Goal: Navigation & Orientation: Find specific page/section

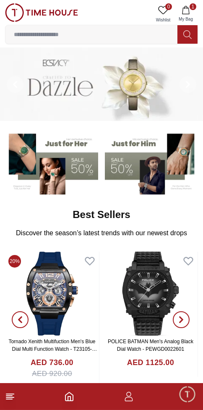
click at [13, 396] on icon at bounding box center [10, 397] width 10 height 10
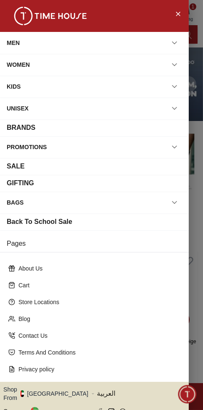
click at [76, 217] on div "Back To School Sale" at bounding box center [95, 222] width 176 height 10
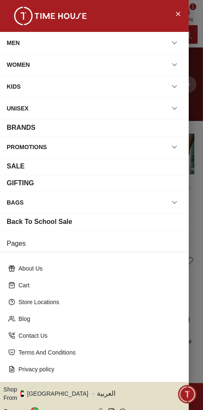
click at [24, 218] on div "Back To School Sale" at bounding box center [40, 222] width 66 height 10
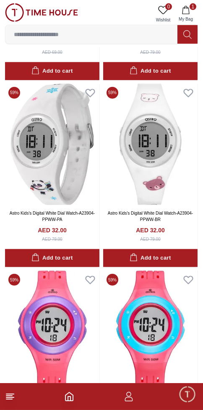
scroll to position [1314, 0]
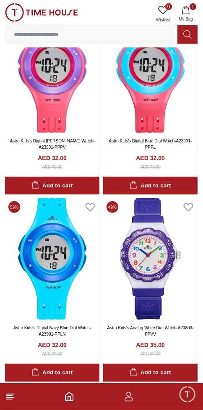
scroll to position [1573, 0]
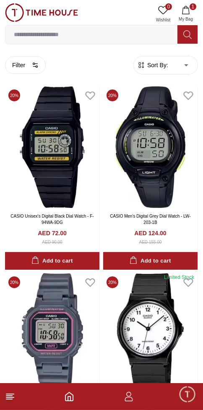
scroll to position [1951, 0]
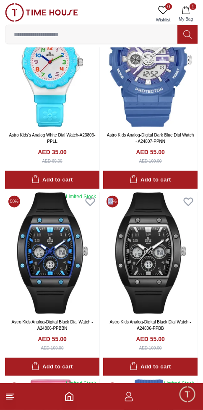
click at [9, 399] on line at bounding box center [9, 399] width 6 height 0
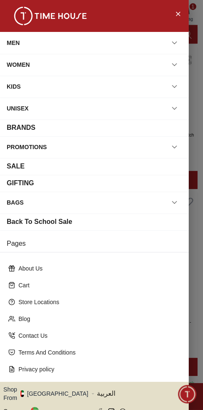
scroll to position [1572, 0]
click at [190, 309] on div at bounding box center [101, 205] width 203 height 410
click at [178, 13] on icon "Close Menu" at bounding box center [178, 14] width 4 height 4
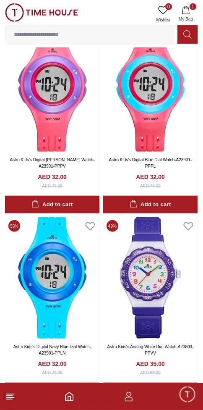
scroll to position [1572, 0]
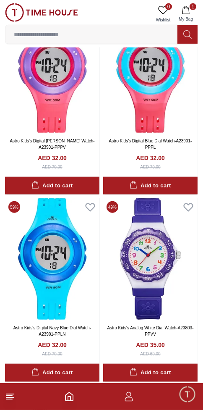
scroll to position [1553, 0]
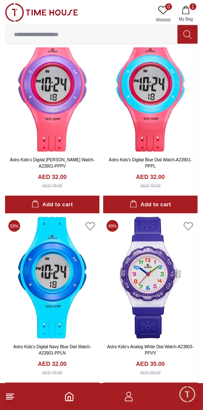
click at [9, 399] on line at bounding box center [9, 399] width 6 height 0
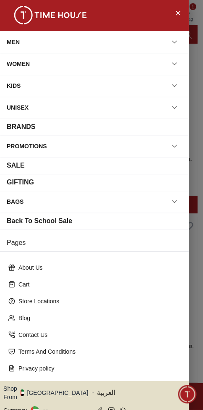
scroll to position [0, 0]
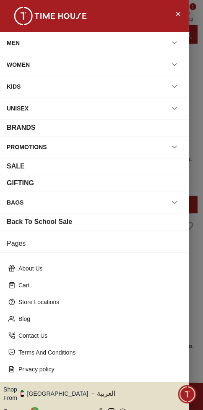
click at [20, 127] on div "BRANDS" at bounding box center [21, 128] width 29 height 10
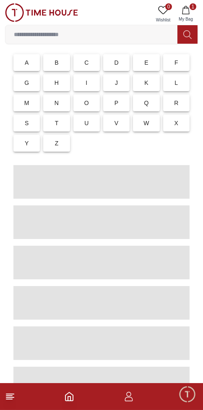
click at [12, 403] on footer "1" at bounding box center [101, 396] width 203 height 27
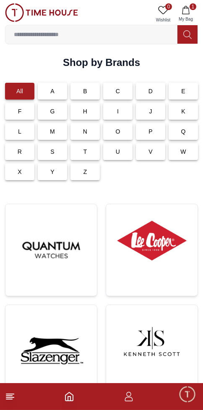
click at [12, 397] on line at bounding box center [10, 397] width 8 height 0
